Goal: Navigation & Orientation: Find specific page/section

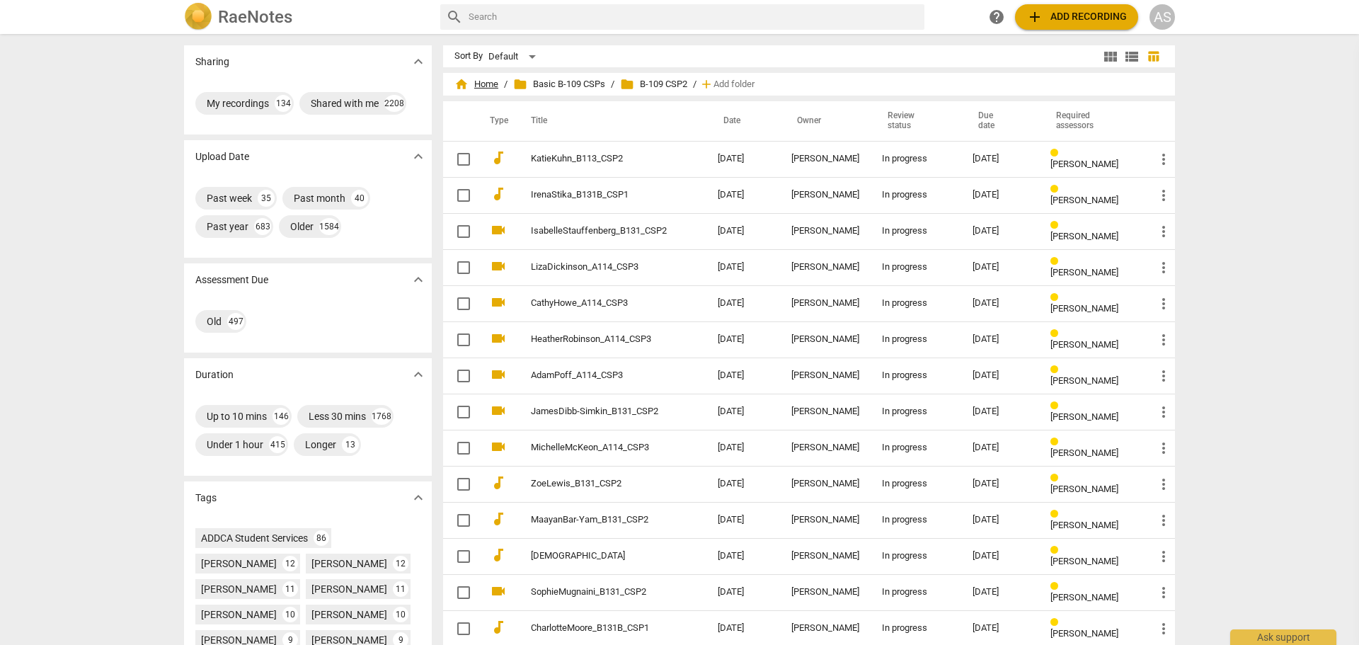
click at [486, 82] on span "home Home" at bounding box center [477, 84] width 44 height 14
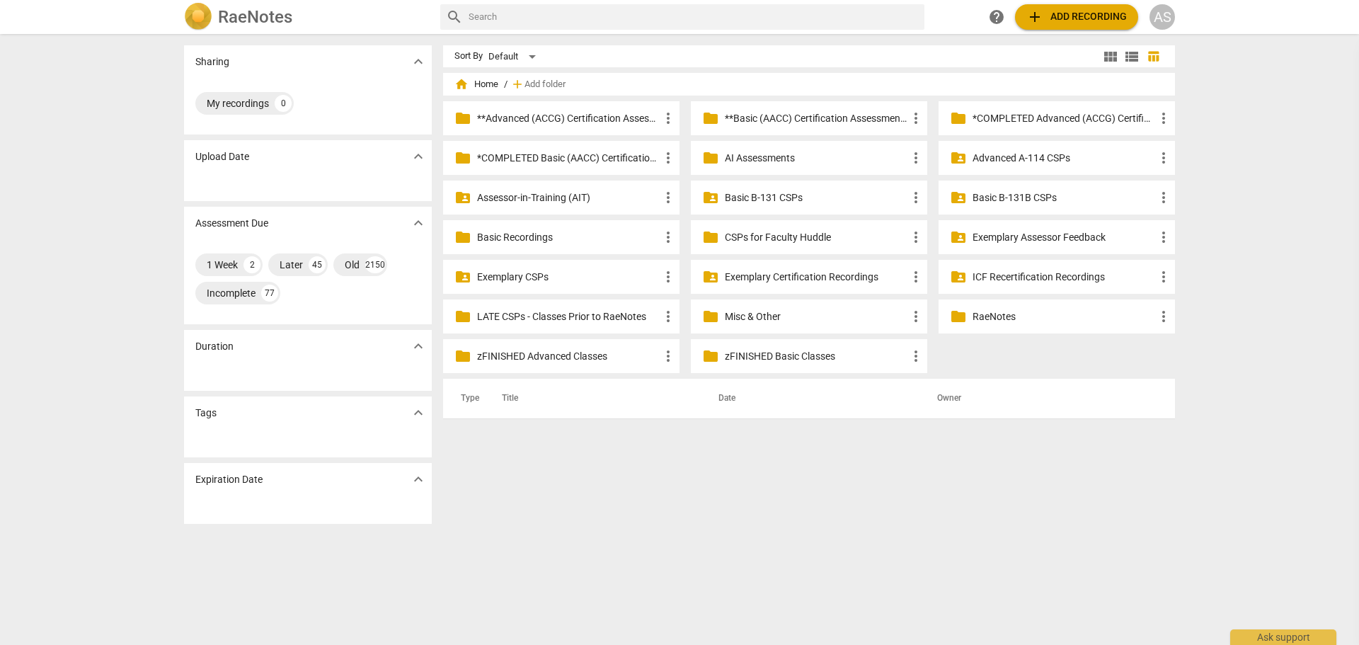
click at [91, 195] on div "Sharing expand_more My recordings 0 Upload Date expand_more Assessment Due expa…" at bounding box center [679, 340] width 1359 height 610
click at [1214, 190] on div "Sharing expand_more My recordings 0 Upload Date expand_more Assessment Due expa…" at bounding box center [679, 340] width 1359 height 610
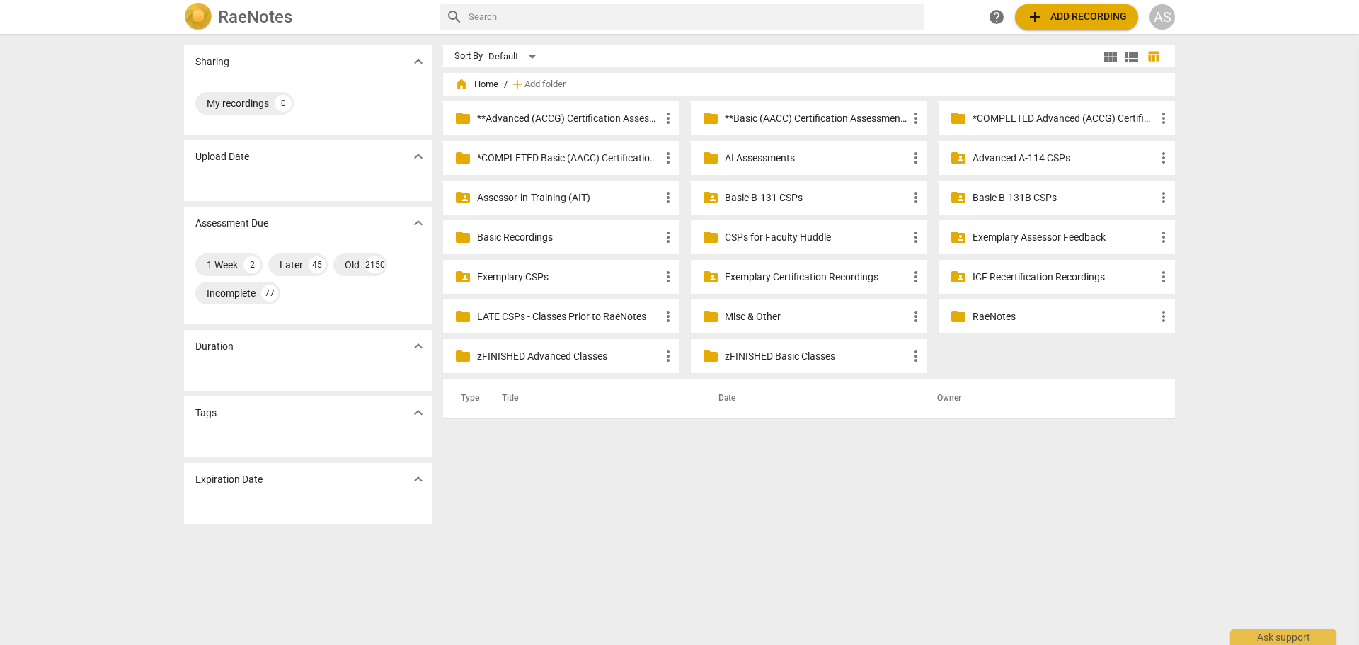
click at [1211, 181] on div "Sharing expand_more My recordings 0 Upload Date expand_more Assessment Due expa…" at bounding box center [679, 340] width 1359 height 610
click at [1211, 192] on div "Sharing expand_more My recordings 0 Upload Date expand_more Assessment Due expa…" at bounding box center [679, 340] width 1359 height 610
click at [1211, 198] on div "Sharing expand_more My recordings 0 Upload Date expand_more Assessment Due expa…" at bounding box center [679, 340] width 1359 height 610
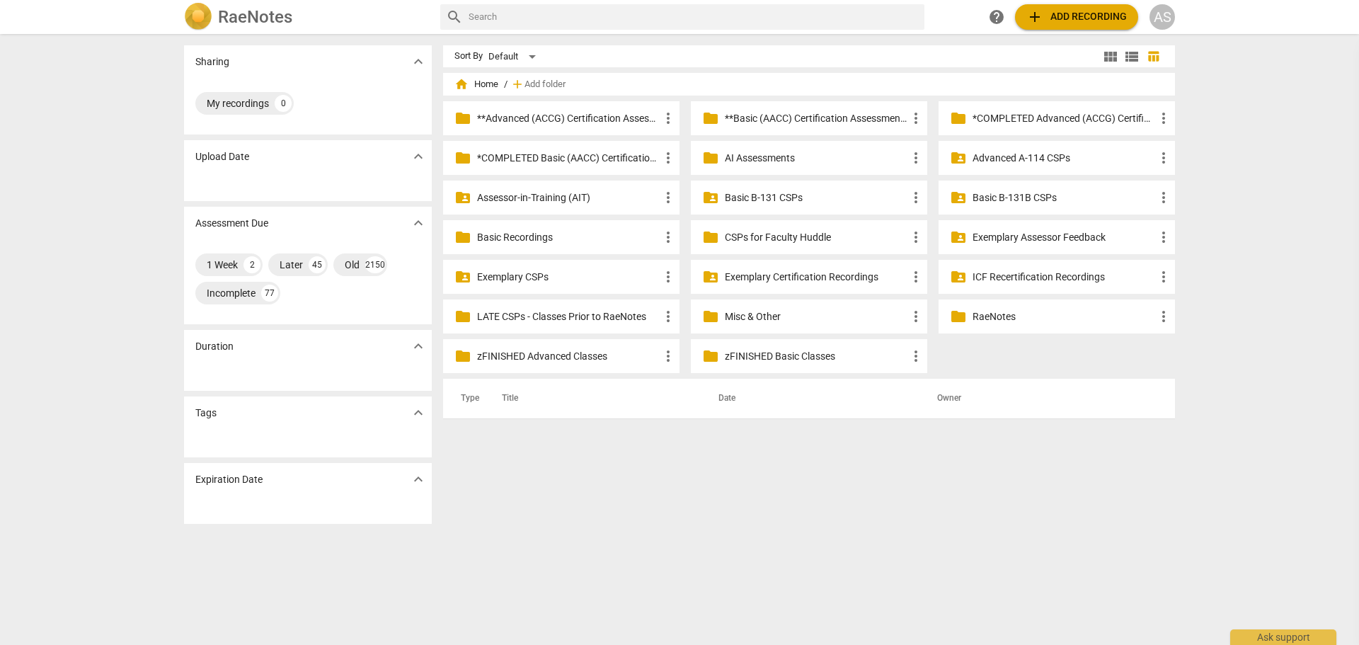
click at [1211, 198] on div "Sharing expand_more My recordings 0 Upload Date expand_more Assessment Due expa…" at bounding box center [679, 340] width 1359 height 610
click at [1211, 188] on div "Sharing expand_more My recordings 0 Upload Date expand_more Assessment Due expa…" at bounding box center [679, 340] width 1359 height 610
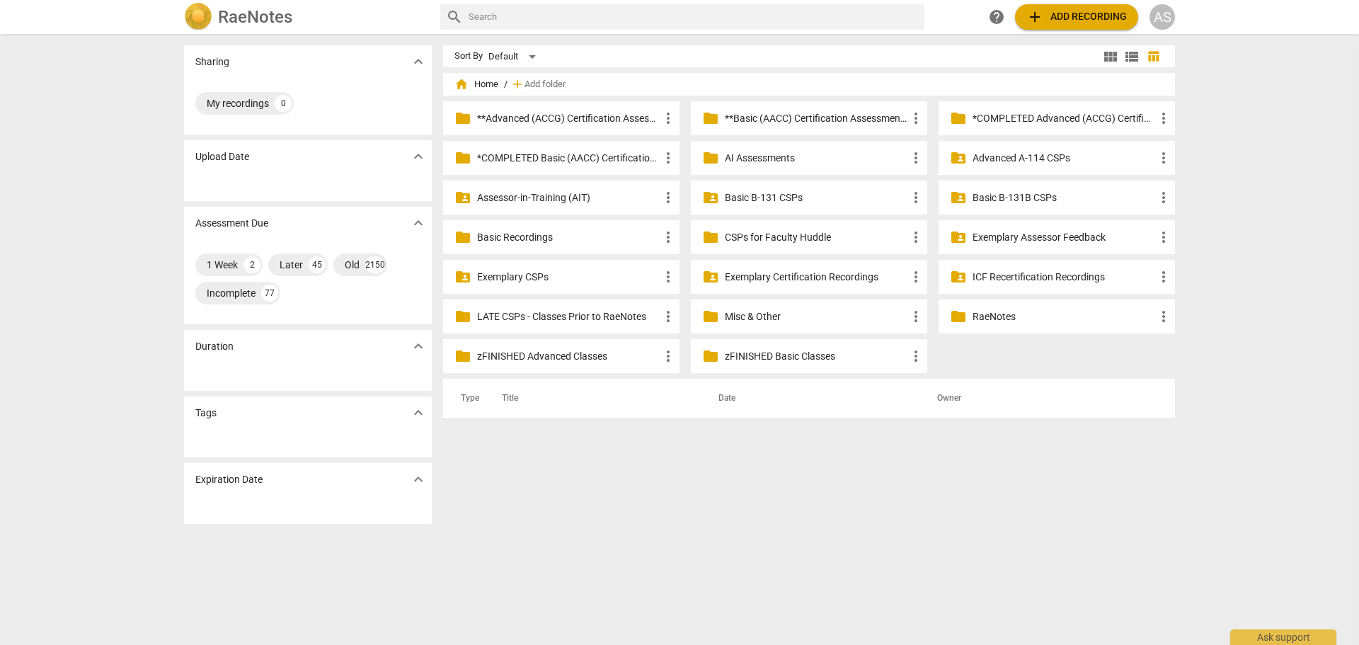
click at [6, 221] on div "Sharing expand_more My recordings 0 Upload Date expand_more Assessment Due expa…" at bounding box center [679, 340] width 1359 height 610
click at [1229, 296] on div "Sharing expand_more My recordings 0 Upload Date expand_more Assessment Due expa…" at bounding box center [679, 340] width 1359 height 610
click at [1253, 165] on div "Sharing expand_more My recordings 0 Upload Date expand_more Assessment Due expa…" at bounding box center [679, 340] width 1359 height 610
click at [819, 484] on div "Sort By Default view_module view_list table_chart home Home / add Add folder fo…" at bounding box center [814, 339] width 743 height 588
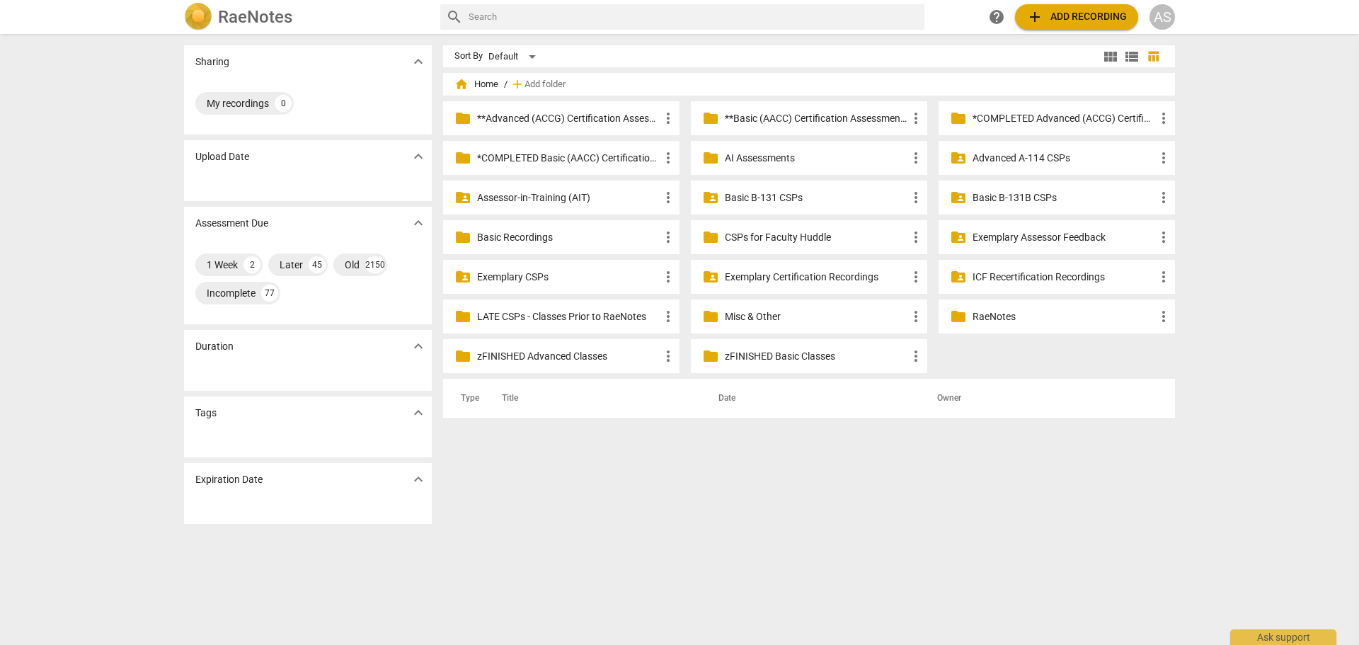
click at [690, 478] on div "Sort By Default view_module view_list table_chart home Home / add Add folder fo…" at bounding box center [814, 339] width 743 height 588
click at [699, 455] on div "Sort By Default view_module view_list table_chart home Home / add Add folder fo…" at bounding box center [814, 339] width 743 height 588
click at [649, 496] on div "Sort By Default view_module view_list table_chart home Home / add Add folder fo…" at bounding box center [814, 339] width 743 height 588
click at [653, 503] on div "Sort By Default view_module view_list table_chart home Home / add Add folder fo…" at bounding box center [814, 339] width 743 height 588
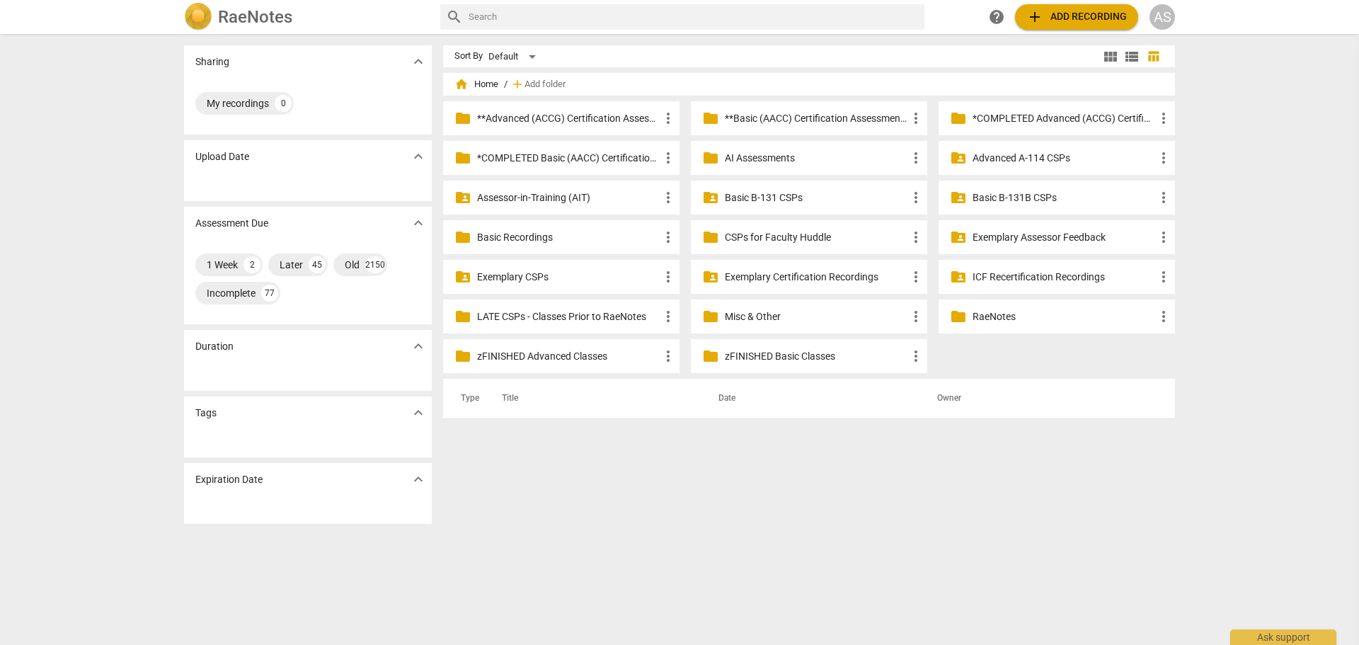
click at [653, 503] on div "Sort By Default view_module view_list table_chart home Home / add Add folder fo…" at bounding box center [814, 339] width 743 height 588
click at [934, 506] on div "Sort By Default view_module view_list table_chart home Home / add Add folder fo…" at bounding box center [814, 339] width 743 height 588
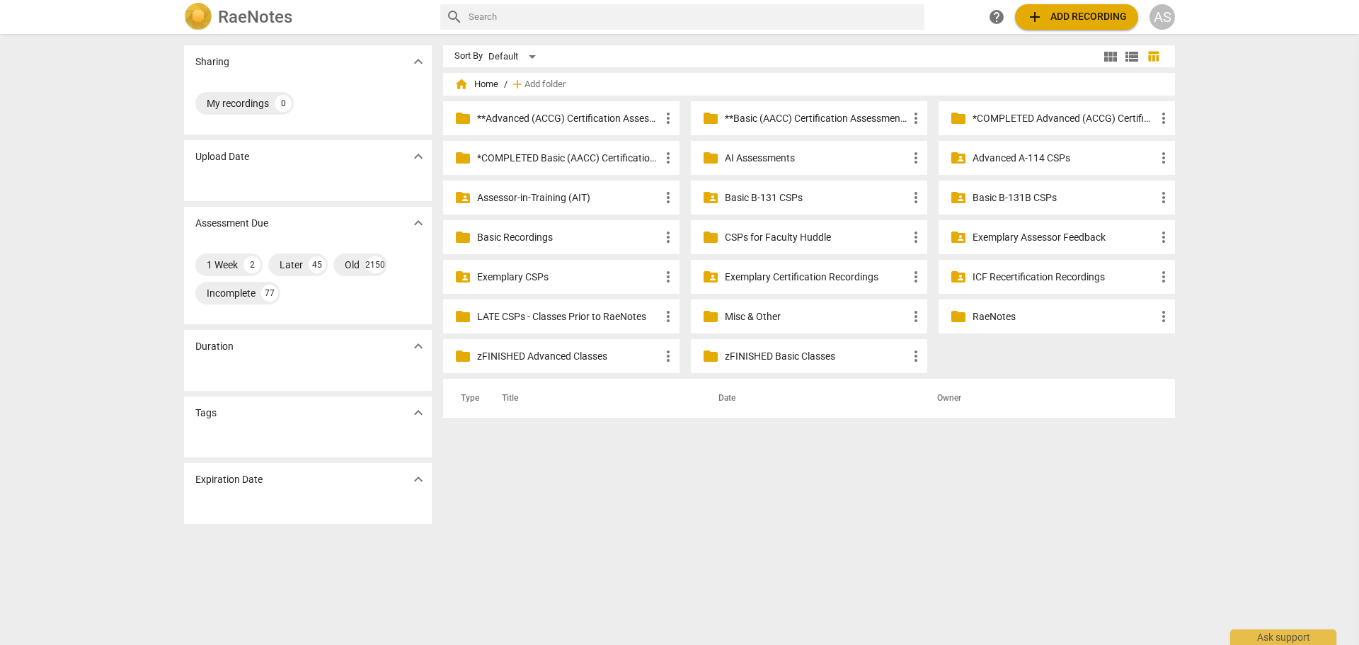
click at [668, 447] on div "Sort By Default view_module view_list table_chart home Home / add Add folder fo…" at bounding box center [814, 339] width 743 height 588
click at [666, 454] on div "Sort By Default view_module view_list table_chart home Home / add Add folder fo…" at bounding box center [814, 339] width 743 height 588
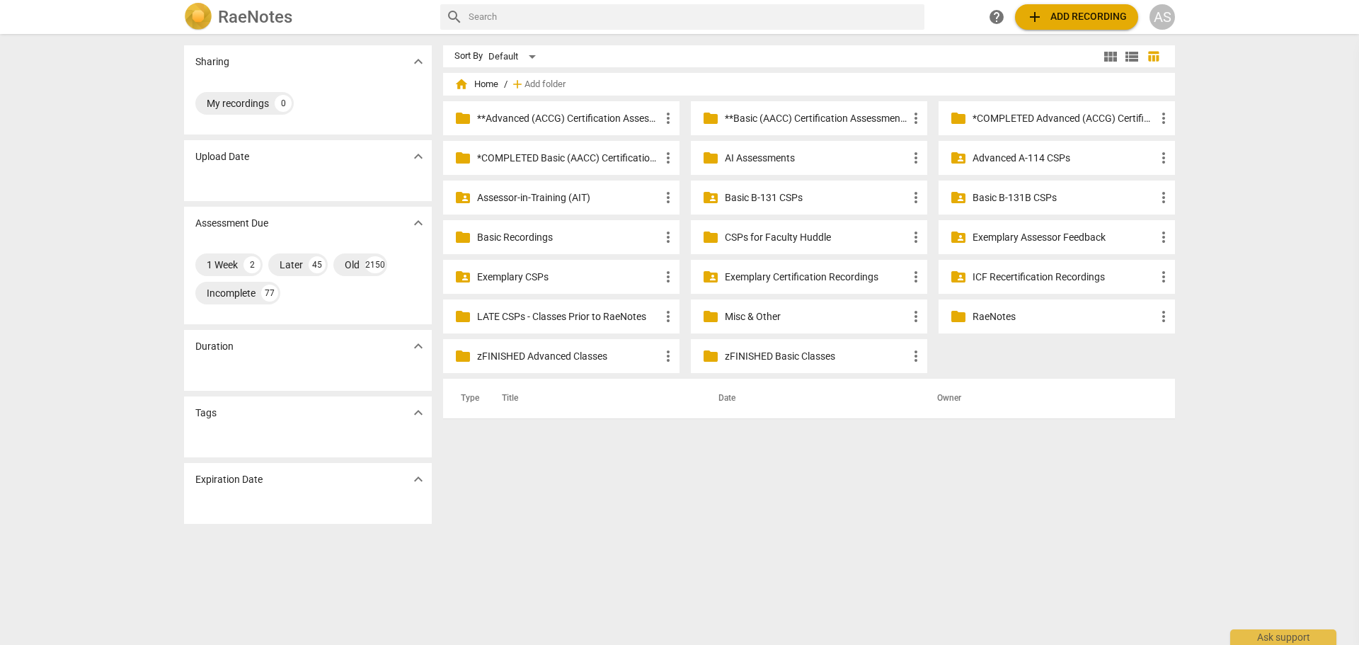
click at [666, 454] on div "Sort By Default view_module view_list table_chart home Home / add Add folder fo…" at bounding box center [814, 339] width 743 height 588
click at [673, 462] on div "Sort By Default view_module view_list table_chart home Home / add Add folder fo…" at bounding box center [814, 339] width 743 height 588
click at [661, 445] on div "Sort By Default view_module view_list table_chart home Home / add Add folder fo…" at bounding box center [814, 339] width 743 height 588
click at [947, 416] on th "Owner" at bounding box center [1040, 399] width 240 height 40
click at [1267, 224] on div "Sharing expand_more My recordings 0 Upload Date expand_more Assessment Due expa…" at bounding box center [679, 340] width 1359 height 610
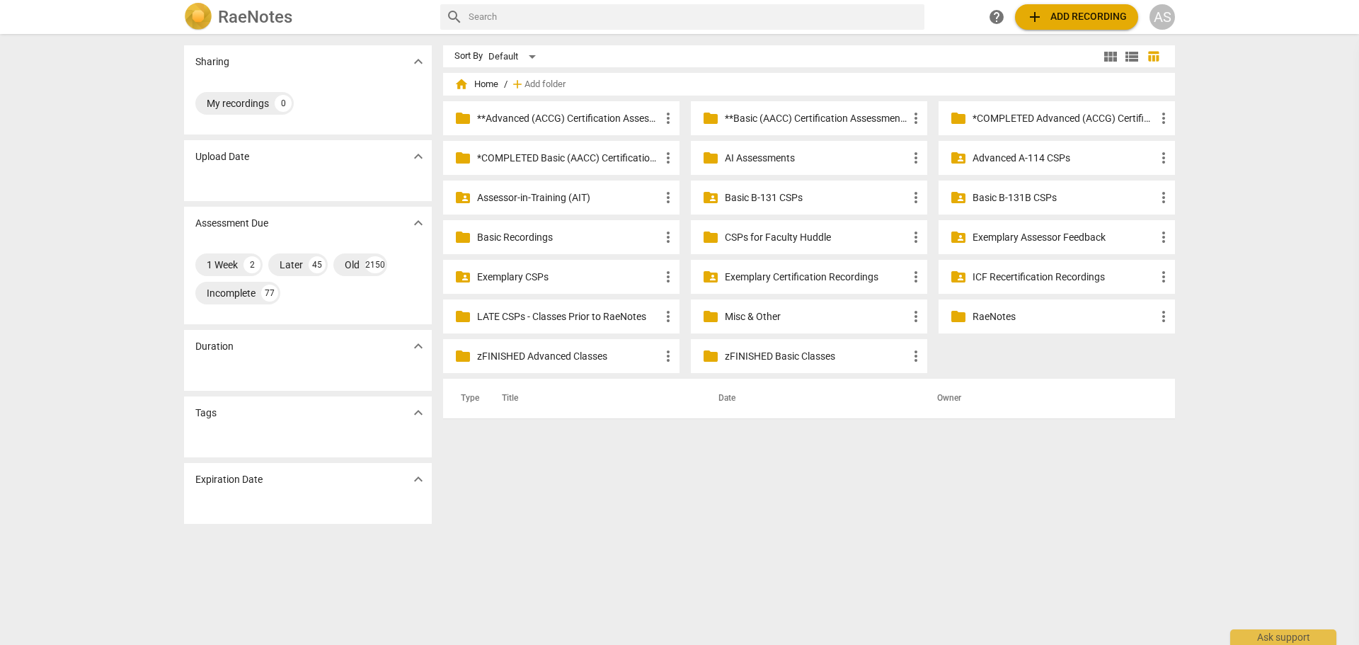
click at [1267, 224] on div "Sharing expand_more My recordings 0 Upload Date expand_more Assessment Due expa…" at bounding box center [679, 340] width 1359 height 610
click at [637, 452] on div "Sort By Default view_module view_list table_chart home Home / add Add folder fo…" at bounding box center [814, 339] width 743 height 588
click at [629, 467] on div "Sort By Default view_module view_list table_chart home Home / add Add folder fo…" at bounding box center [814, 339] width 743 height 588
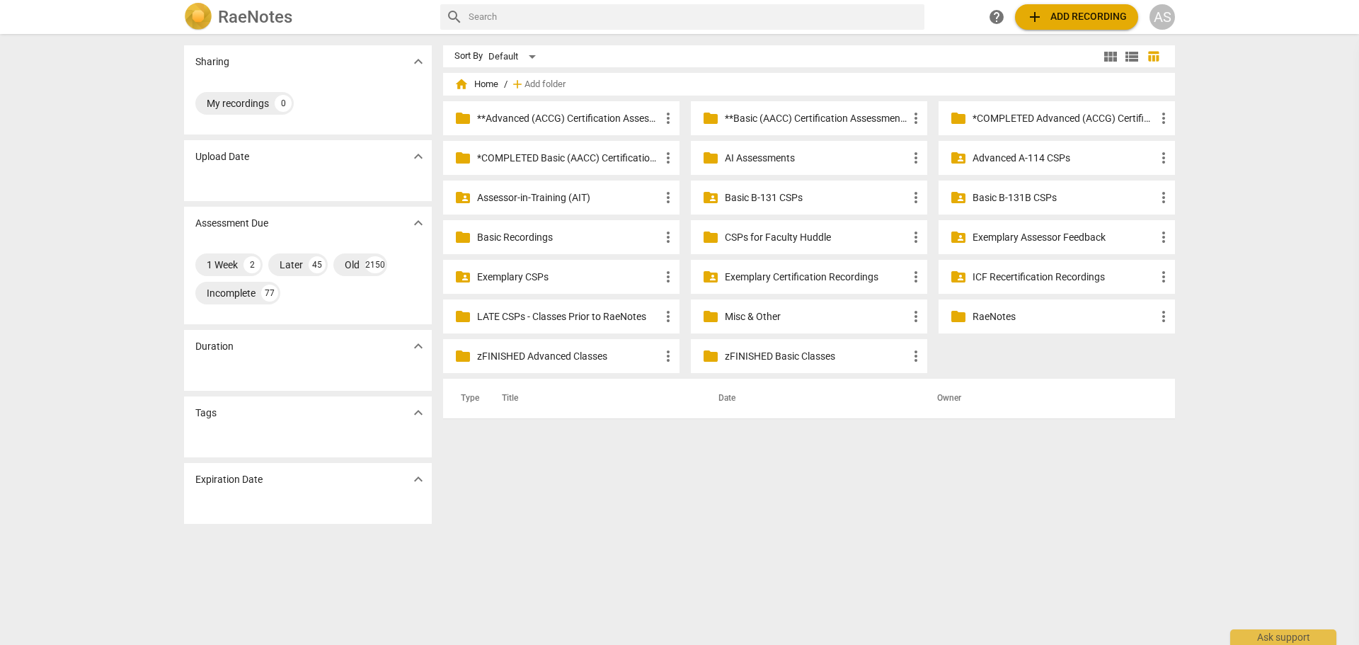
click at [629, 479] on div "Sort By Default view_module view_list table_chart home Home / add Add folder fo…" at bounding box center [814, 339] width 743 height 588
click at [673, 484] on div "Sort By Default view_module view_list table_chart home Home / add Add folder fo…" at bounding box center [814, 339] width 743 height 588
drag, startPoint x: 681, startPoint y: 495, endPoint x: 700, endPoint y: 507, distance: 22.0
click at [681, 495] on div "Sort By Default view_module view_list table_chart home Home / add Add folder fo…" at bounding box center [814, 339] width 743 height 588
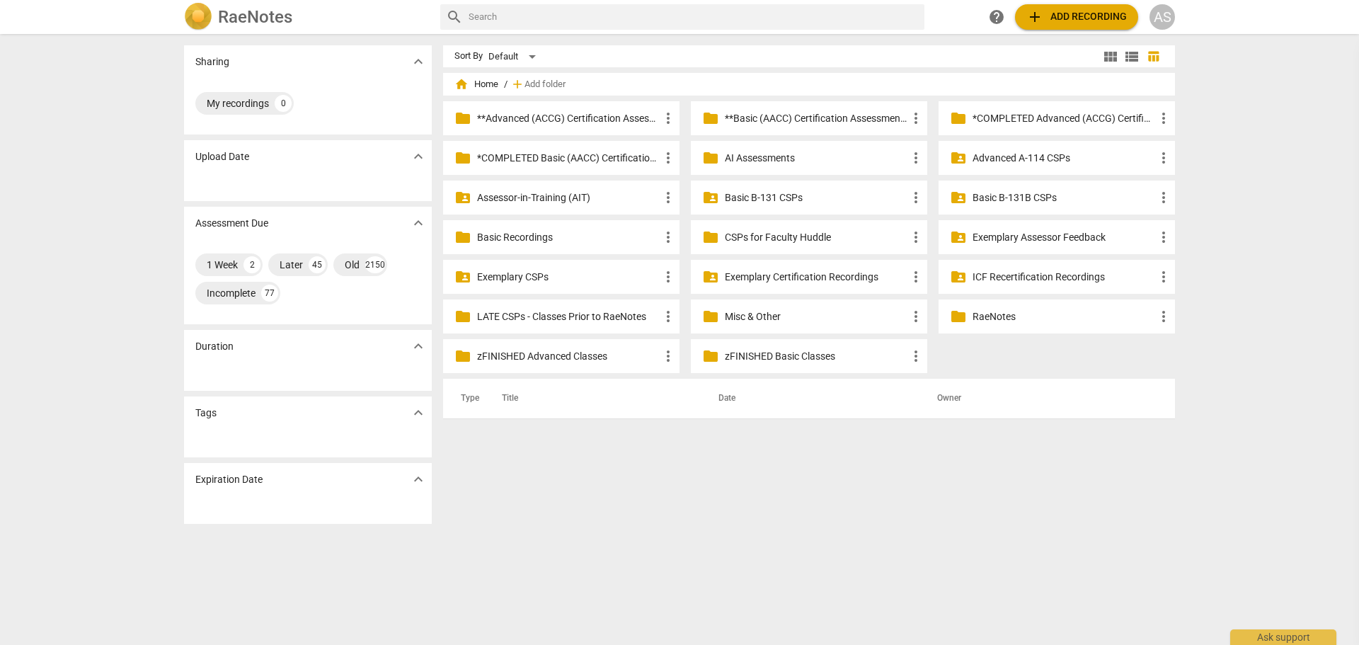
click at [713, 510] on div "Sort By Default view_module view_list table_chart home Home / add Add folder fo…" at bounding box center [814, 339] width 743 height 588
click at [726, 509] on div "Sort By Default view_module view_list table_chart home Home / add Add folder fo…" at bounding box center [814, 339] width 743 height 588
click at [724, 508] on div "Sort By Default view_module view_list table_chart home Home / add Add folder fo…" at bounding box center [814, 339] width 743 height 588
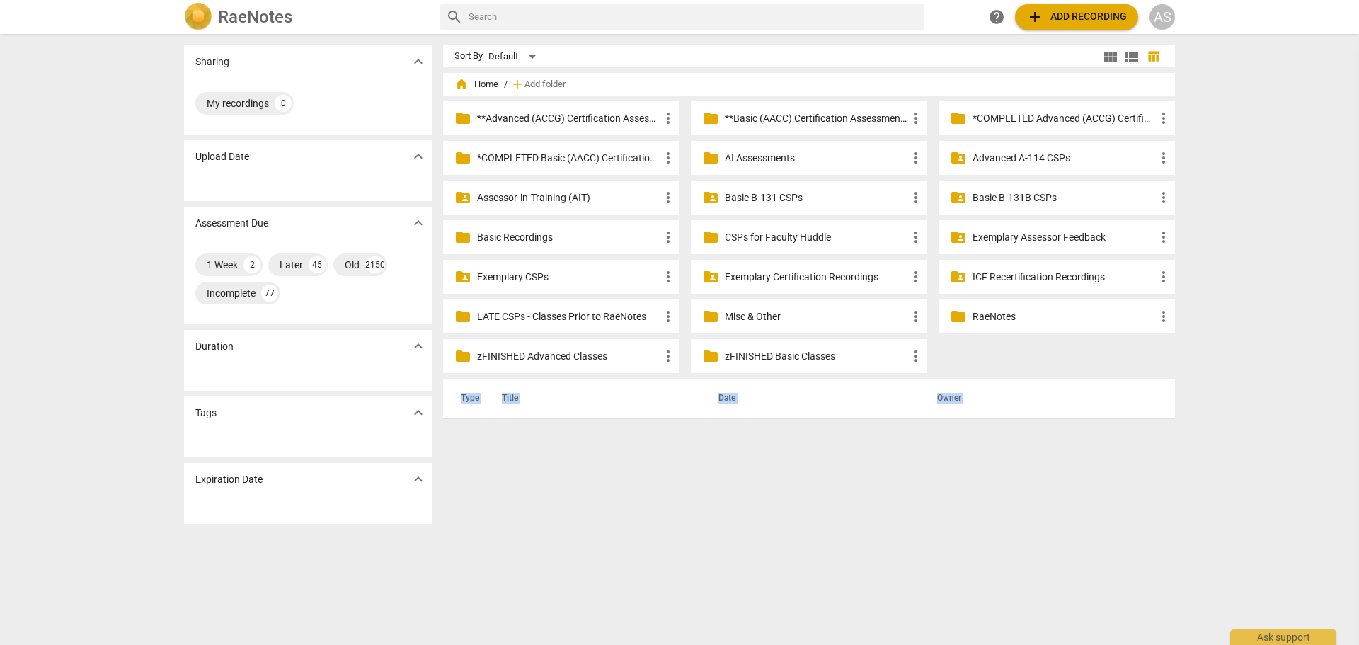
click at [724, 508] on div "Sort By Default view_module view_list table_chart home Home / add Add folder fo…" at bounding box center [814, 339] width 743 height 588
click at [767, 515] on div "Sort By Default view_module view_list table_chart home Home / add Add folder fo…" at bounding box center [814, 339] width 743 height 588
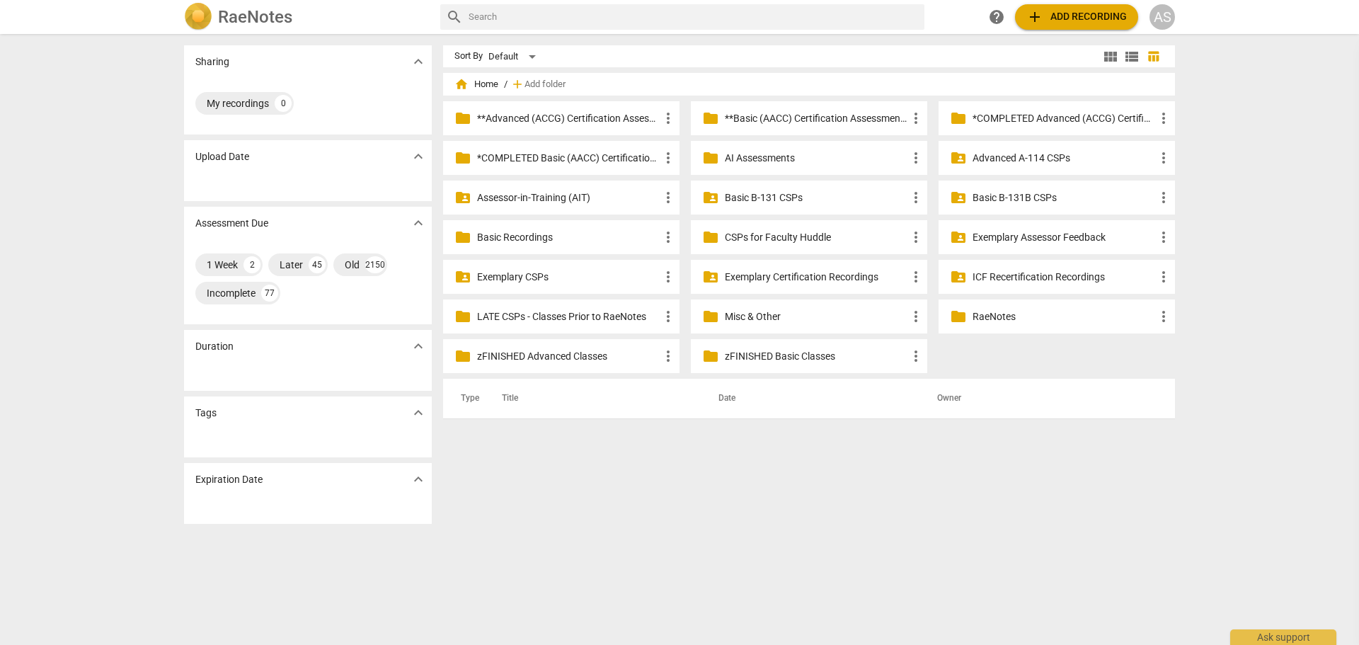
click at [765, 519] on div "Sort By Default view_module view_list table_chart home Home / add Add folder fo…" at bounding box center [814, 339] width 743 height 588
click at [762, 516] on div "Sort By Default view_module view_list table_chart home Home / add Add folder fo…" at bounding box center [814, 339] width 743 height 588
click at [768, 358] on p "zFINISHED Basic Classes" at bounding box center [816, 356] width 183 height 15
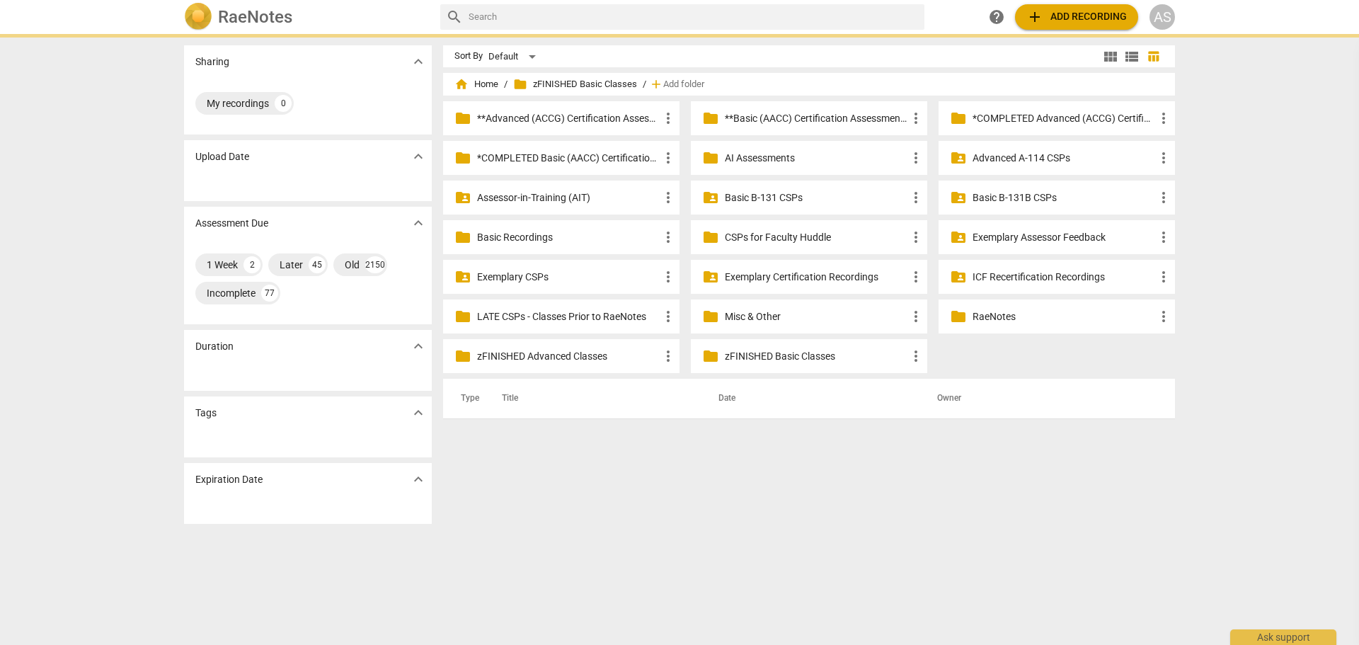
click at [768, 358] on p "zFINISHED Basic Classes" at bounding box center [816, 356] width 183 height 15
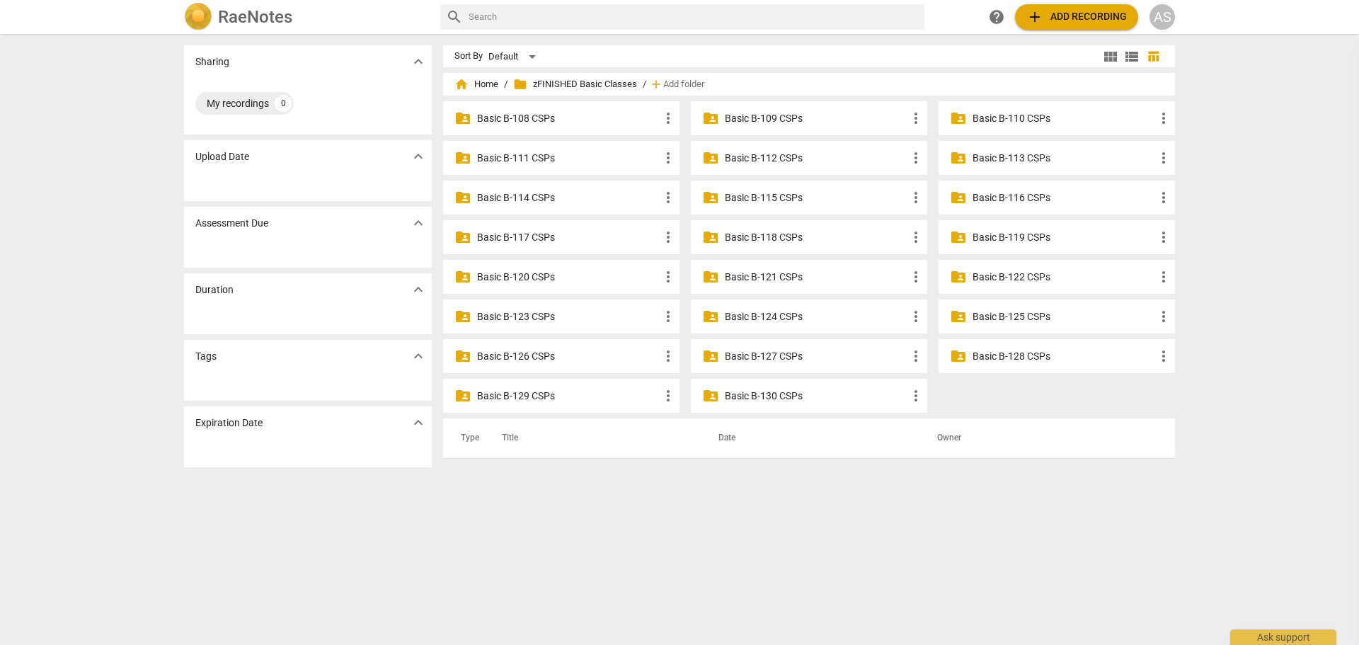
click at [743, 397] on p "Basic B-130 CSPs" at bounding box center [816, 396] width 183 height 15
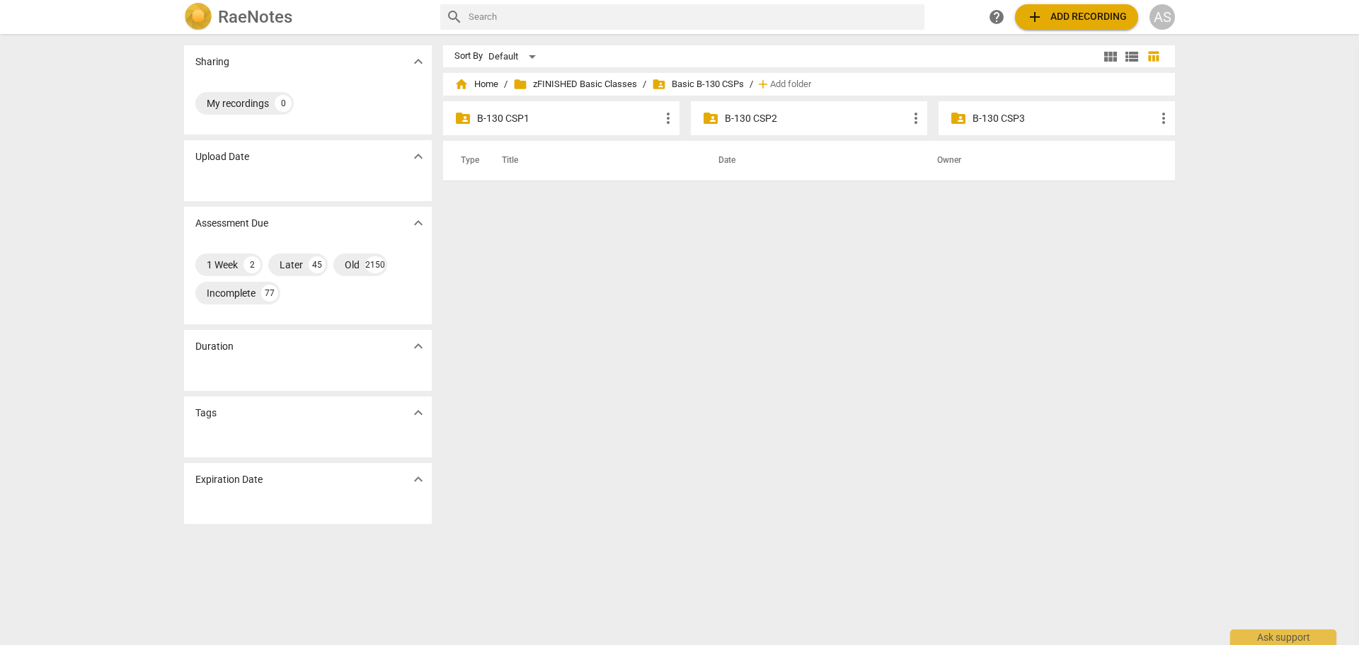
click at [745, 345] on div "Sort By Default view_module view_list table_chart home Home / folder zFINISHED …" at bounding box center [814, 339] width 743 height 588
click at [745, 338] on div "Sort By Default view_module view_list table_chart home Home / folder zFINISHED …" at bounding box center [814, 339] width 743 height 588
click at [682, 255] on div "Sort By Default view_module view_list table_chart home Home / folder zFINISHED …" at bounding box center [814, 339] width 743 height 588
click at [684, 285] on div "Sort By Default view_module view_list table_chart home Home / folder zFINISHED …" at bounding box center [814, 339] width 743 height 588
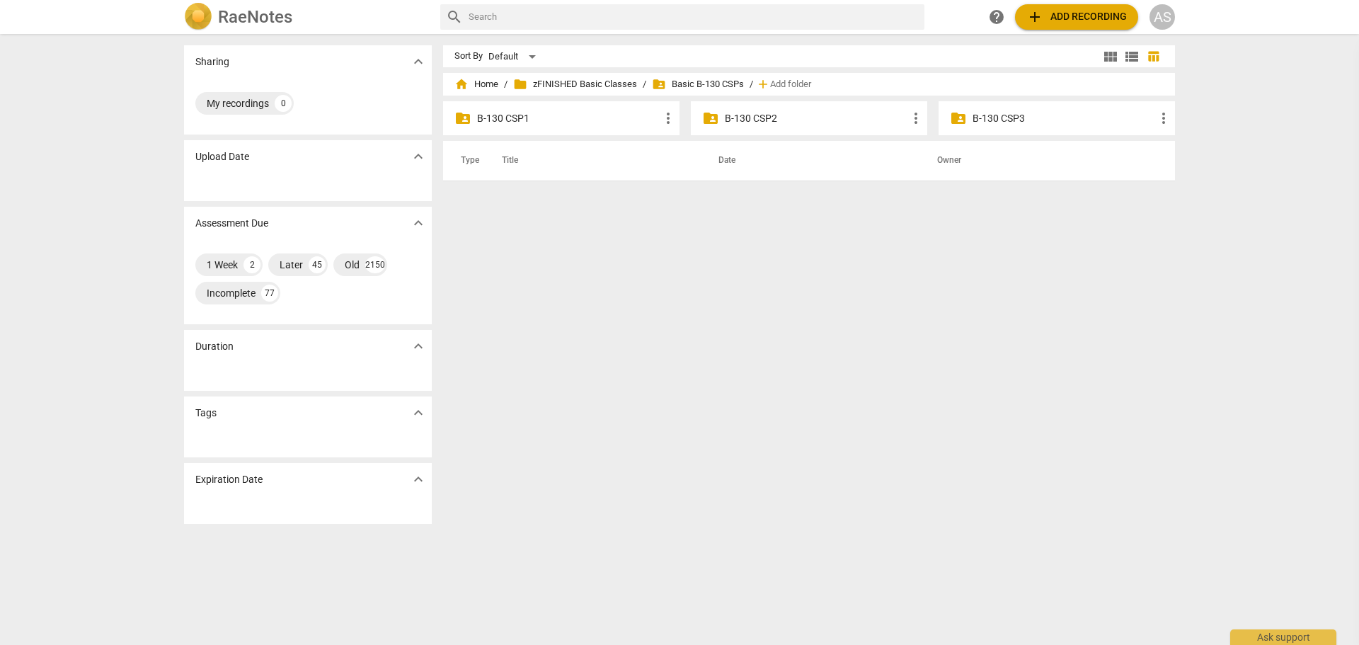
click at [684, 290] on div "Sort By Default view_module view_list table_chart home Home / folder zFINISHED …" at bounding box center [814, 339] width 743 height 588
click at [925, 333] on div "Sort By Default view_module view_list table_chart home Home / folder zFINISHED …" at bounding box center [814, 339] width 743 height 588
click at [1006, 118] on p "B-130 CSP3" at bounding box center [1064, 118] width 183 height 15
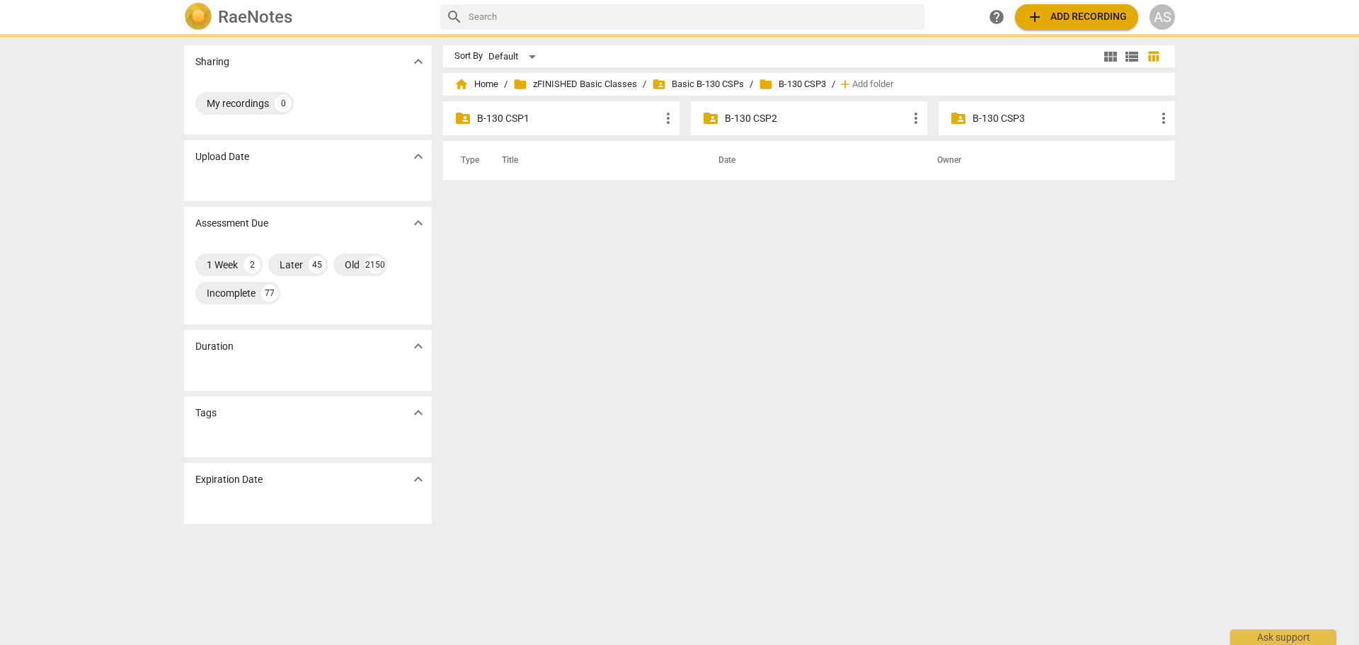
click at [1006, 118] on p "B-130 CSP3" at bounding box center [1064, 118] width 183 height 15
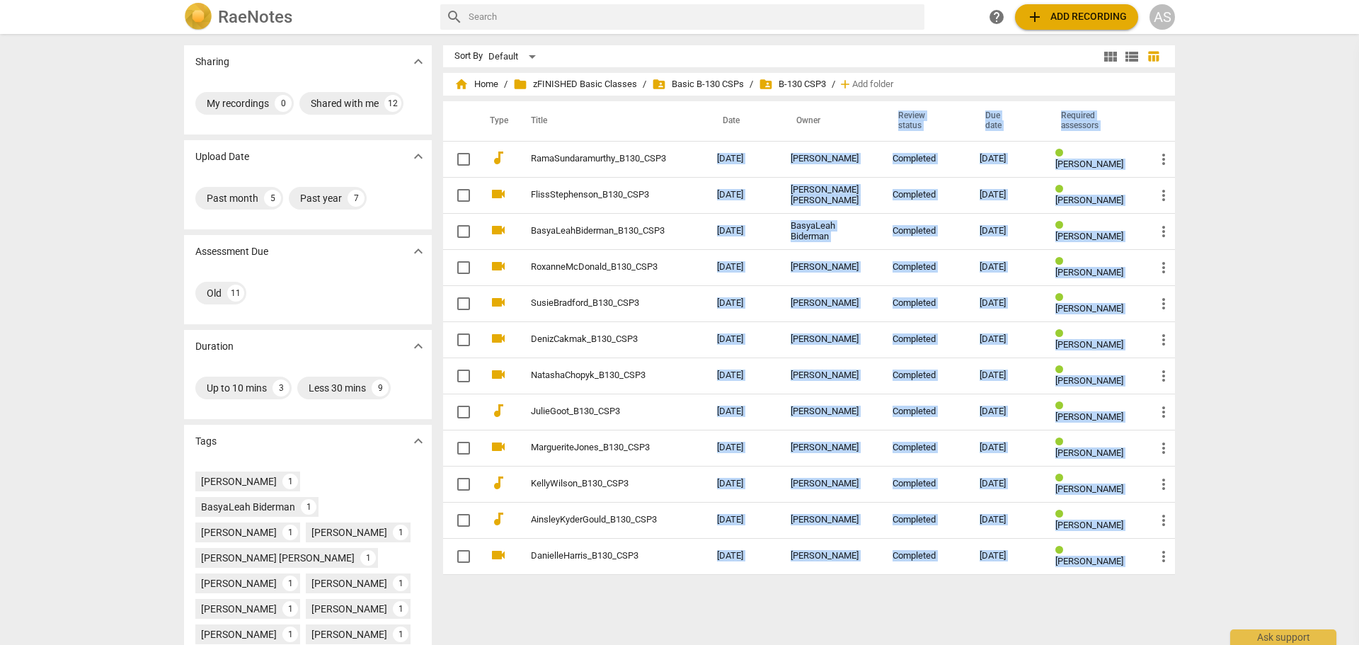
click at [1212, 186] on div "Sharing expand_more My recordings 0 Shared with me 12 Upload Date expand_more P…" at bounding box center [679, 340] width 1359 height 610
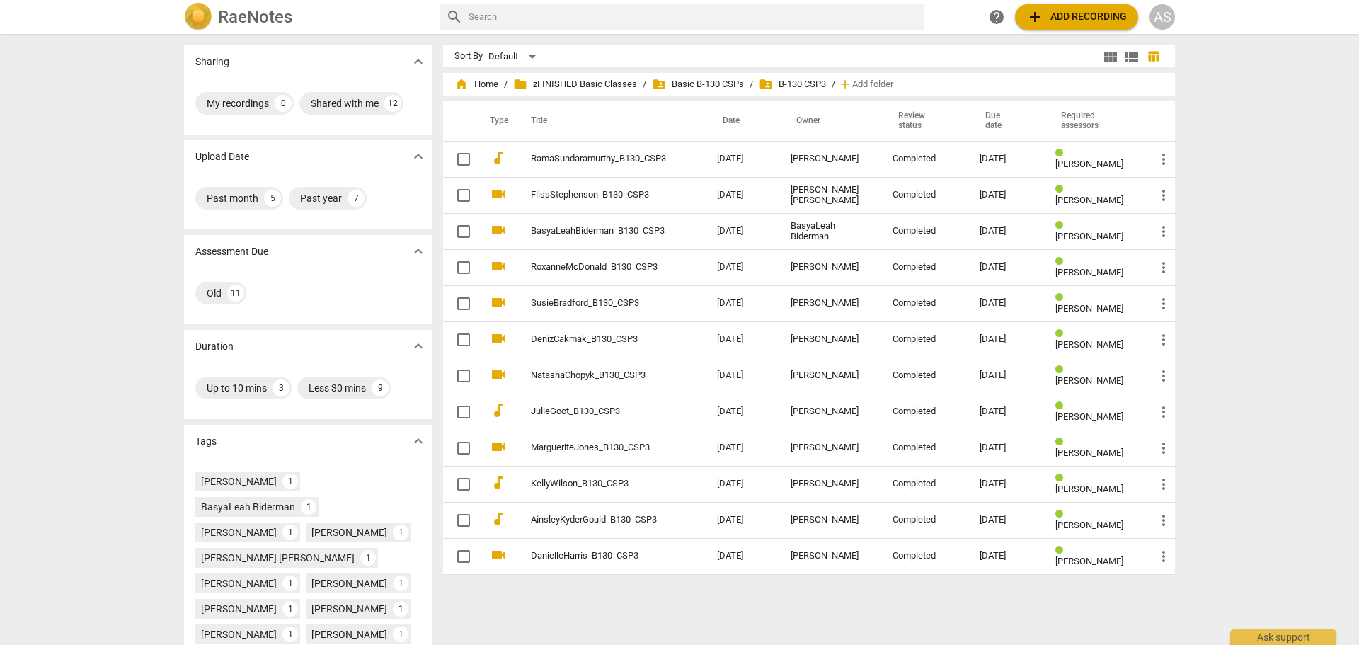
click at [1212, 186] on div "Sharing expand_more My recordings 0 Shared with me 12 Upload Date expand_more P…" at bounding box center [679, 340] width 1359 height 610
click at [1255, 203] on div "Sharing expand_more My recordings 0 Shared with me 12 Upload Date expand_more P…" at bounding box center [679, 340] width 1359 height 610
click at [1252, 203] on div "Sharing expand_more My recordings 0 Shared with me 12 Upload Date expand_more P…" at bounding box center [679, 340] width 1359 height 610
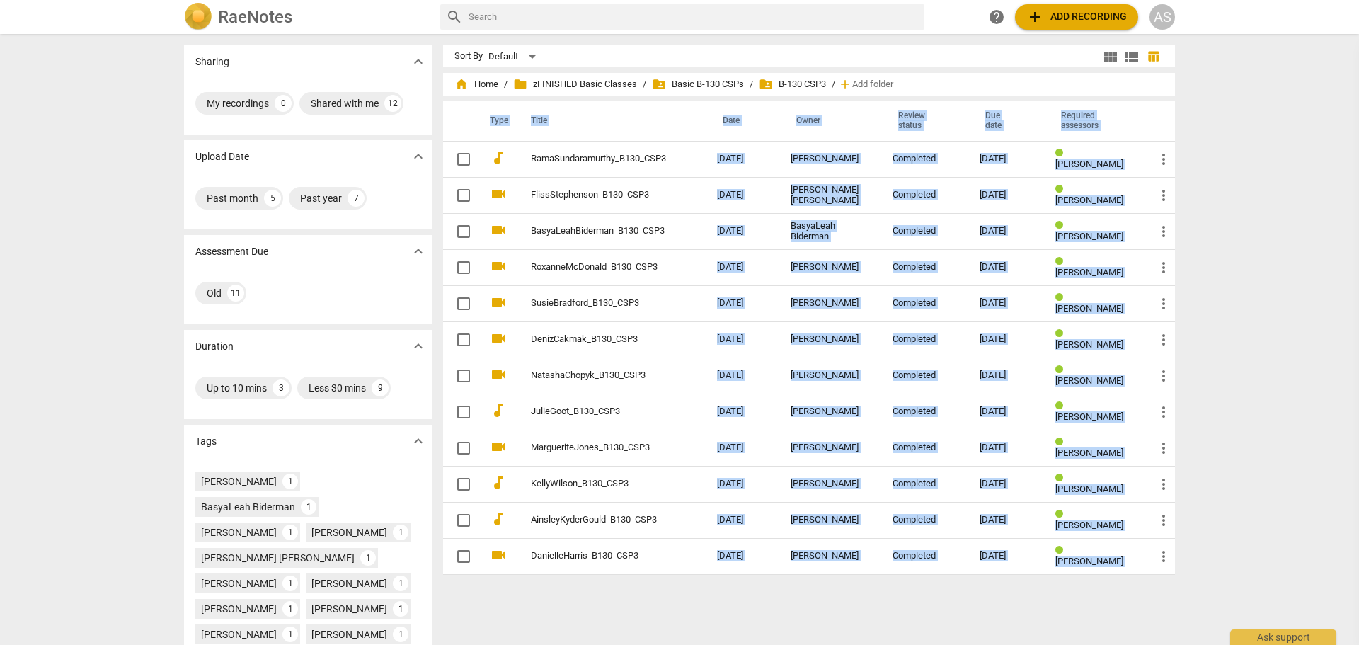
click at [1251, 203] on div "Sharing expand_more My recordings 0 Shared with me 12 Upload Date expand_more P…" at bounding box center [679, 340] width 1359 height 610
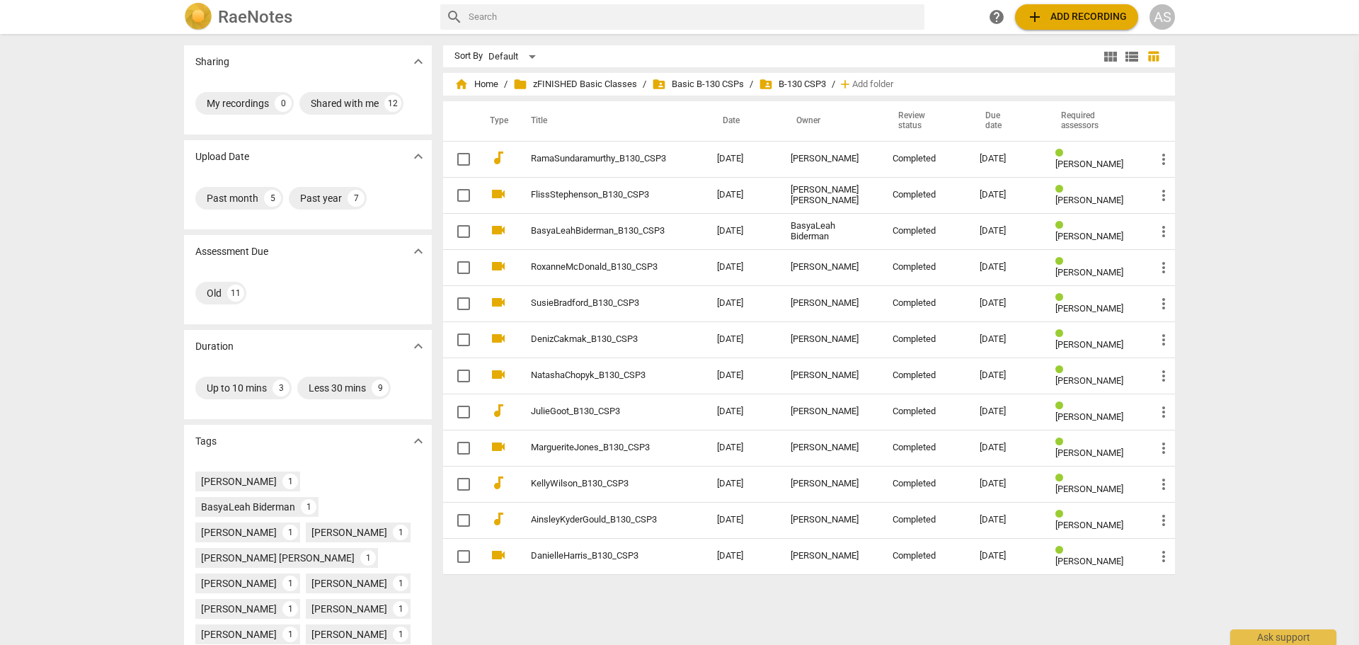
click at [1247, 211] on div "Sharing expand_more My recordings 0 Shared with me 12 Upload Date expand_more P…" at bounding box center [679, 340] width 1359 height 610
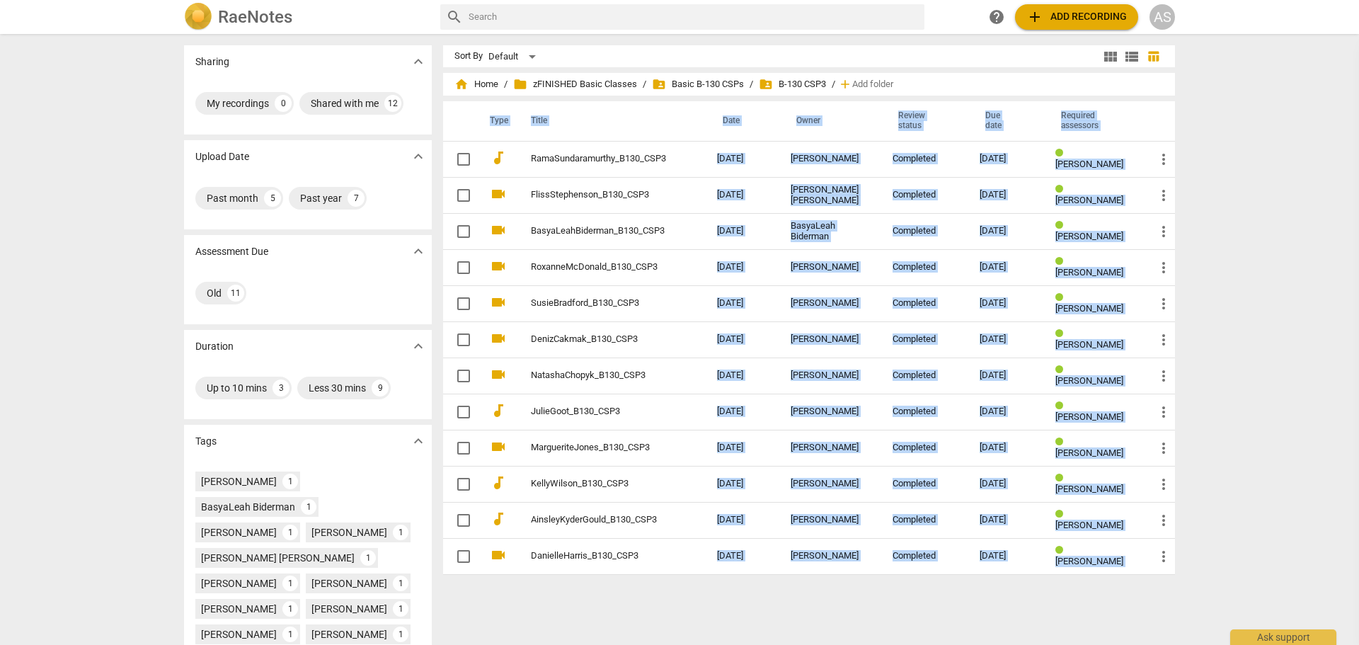
click at [1247, 211] on div "Sharing expand_more My recordings 0 Shared with me 12 Upload Date expand_more P…" at bounding box center [679, 340] width 1359 height 610
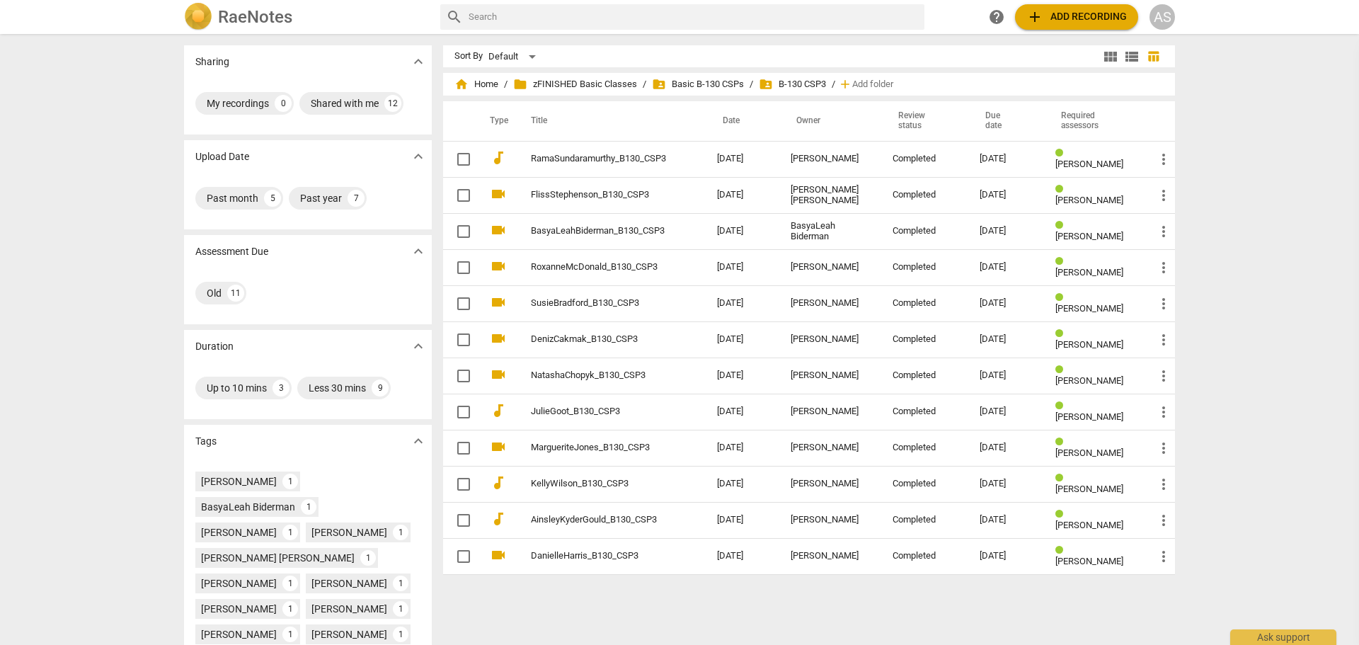
click at [1247, 211] on div "Sharing expand_more My recordings 0 Shared with me 12 Upload Date expand_more P…" at bounding box center [679, 340] width 1359 height 610
click at [613, 612] on div "Sort By Default view_module view_list table_chart home Home / folder zFINISHED …" at bounding box center [814, 339] width 743 height 588
click at [612, 607] on div "Sort By Default view_module view_list table_chart home Home / folder zFINISHED …" at bounding box center [814, 339] width 743 height 588
click at [1224, 147] on div "Sharing expand_more My recordings 0 Shared with me 12 Upload Date expand_more P…" at bounding box center [679, 340] width 1359 height 610
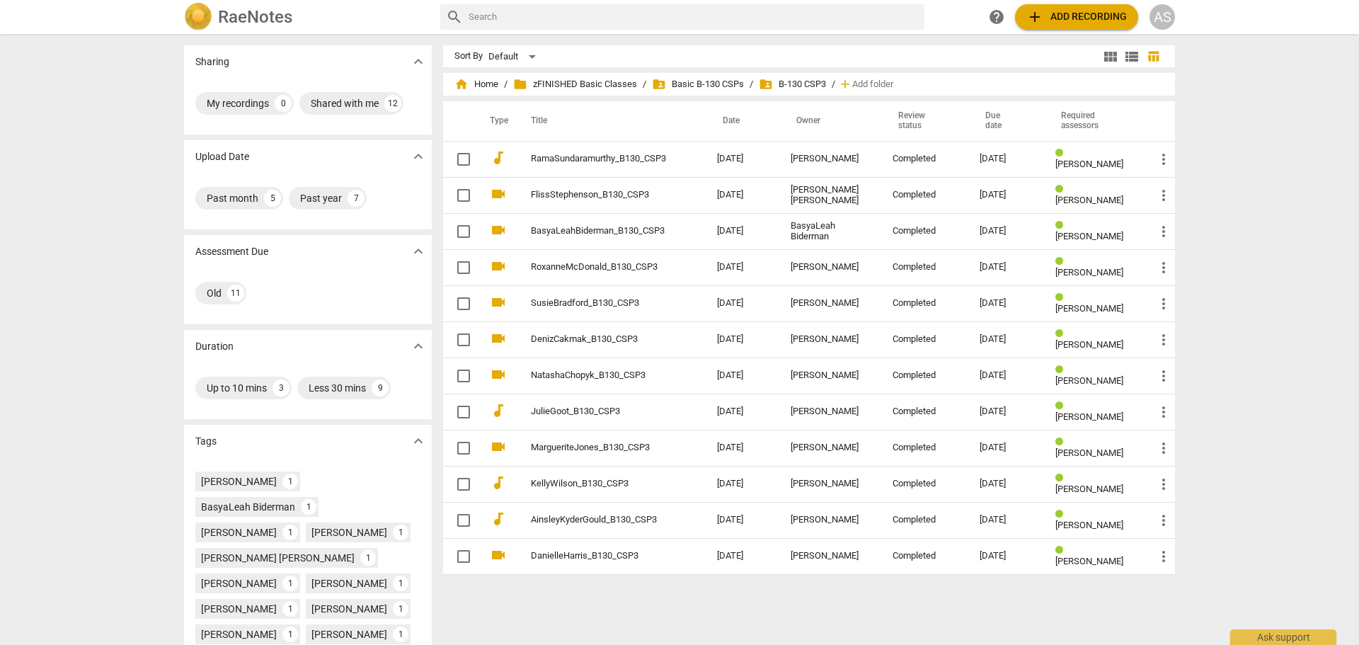
click at [1250, 74] on div "Sharing expand_more My recordings 0 Shared with me 12 Upload Date expand_more P…" at bounding box center [679, 340] width 1359 height 610
